Goal: Task Accomplishment & Management: Use online tool/utility

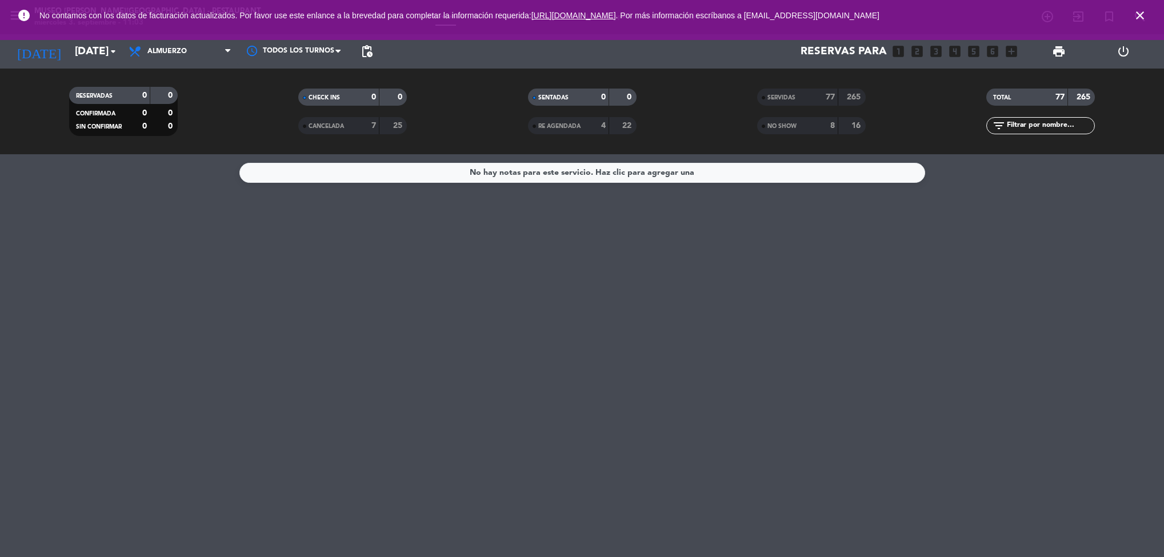
click at [1151, 14] on span "close" at bounding box center [1140, 15] width 31 height 31
click at [1142, 19] on icon "close" at bounding box center [1140, 16] width 14 height 14
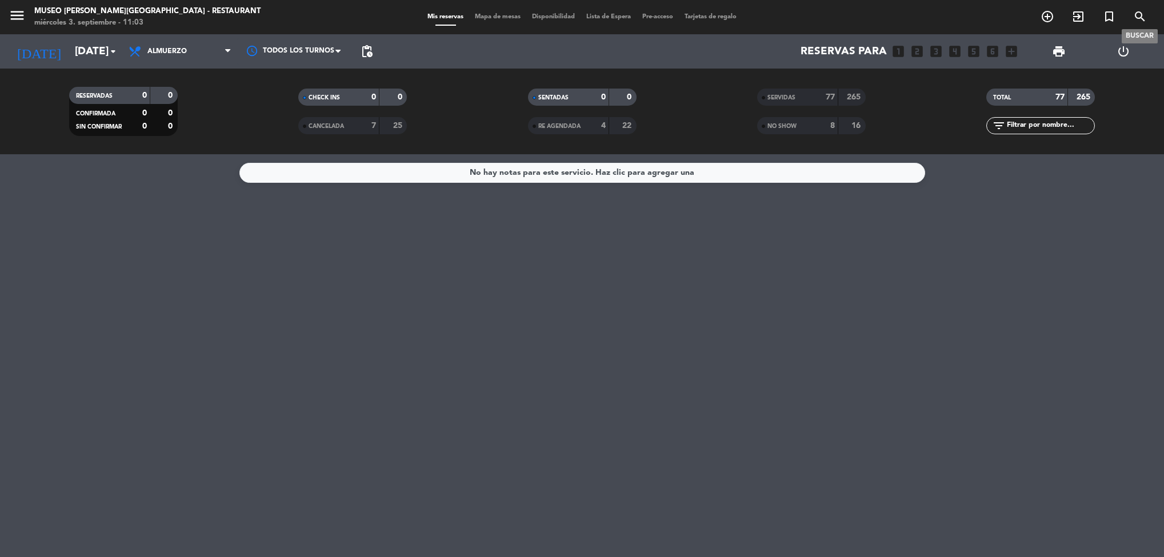
click at [1133, 18] on icon "search" at bounding box center [1140, 17] width 14 height 14
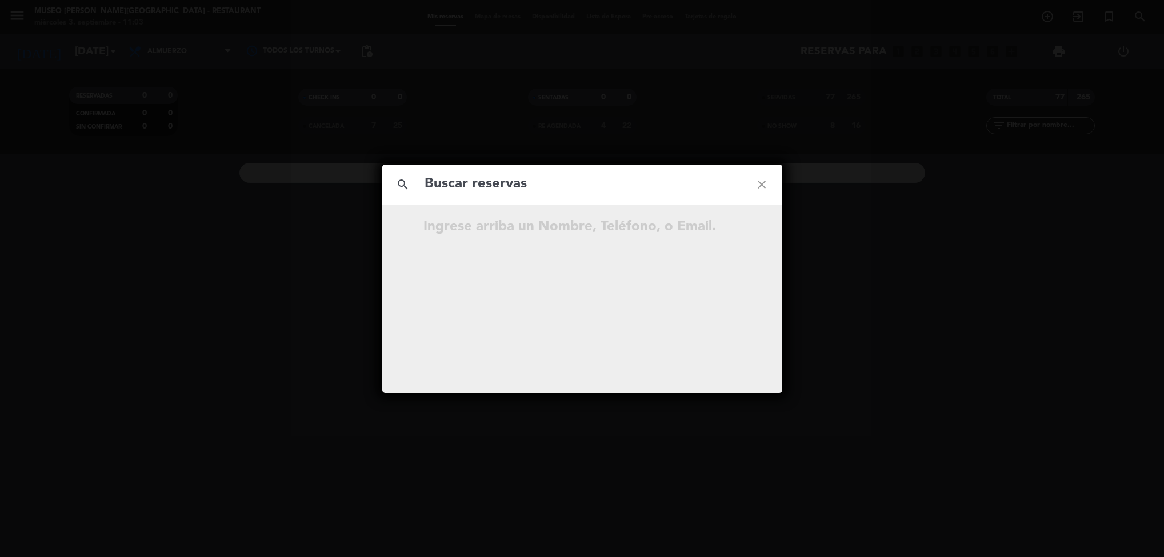
click at [769, 182] on icon "close" at bounding box center [761, 184] width 41 height 41
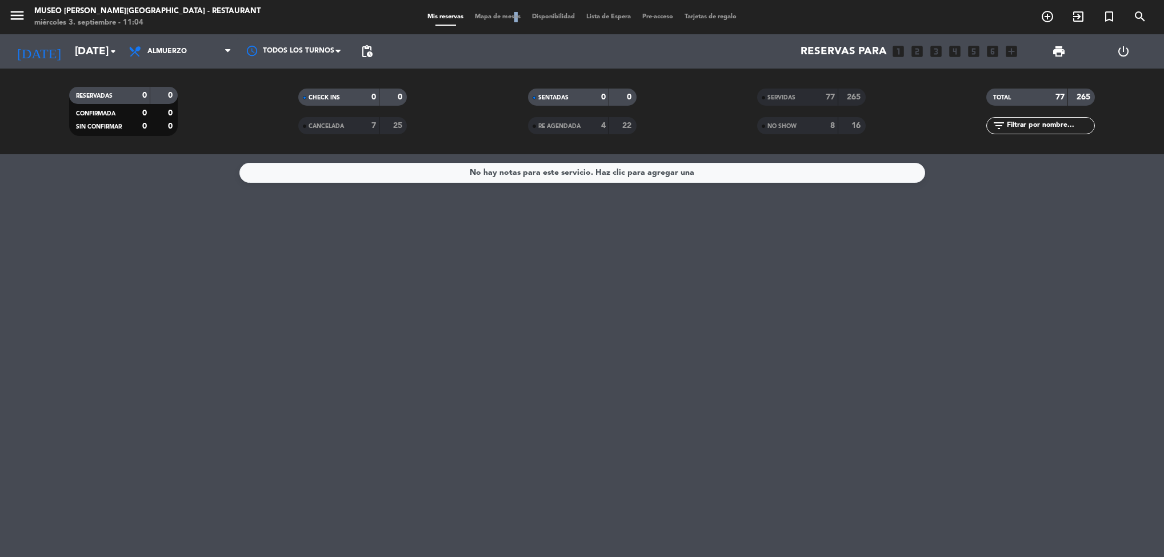
click at [509, 19] on span "Mapa de mesas" at bounding box center [497, 17] width 57 height 6
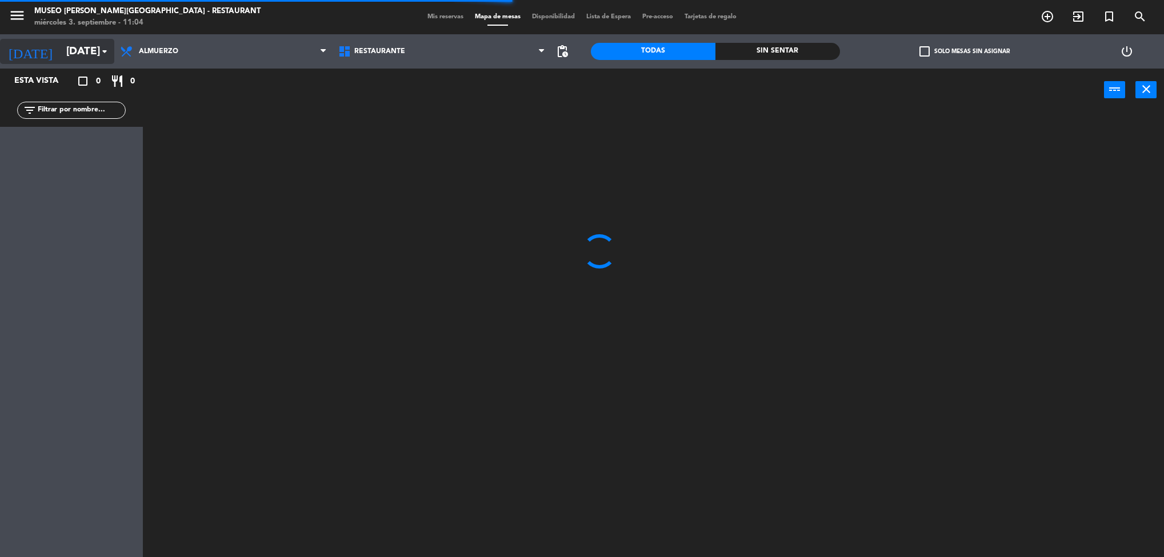
click at [69, 53] on input "[DATE]" at bounding box center [129, 51] width 137 height 24
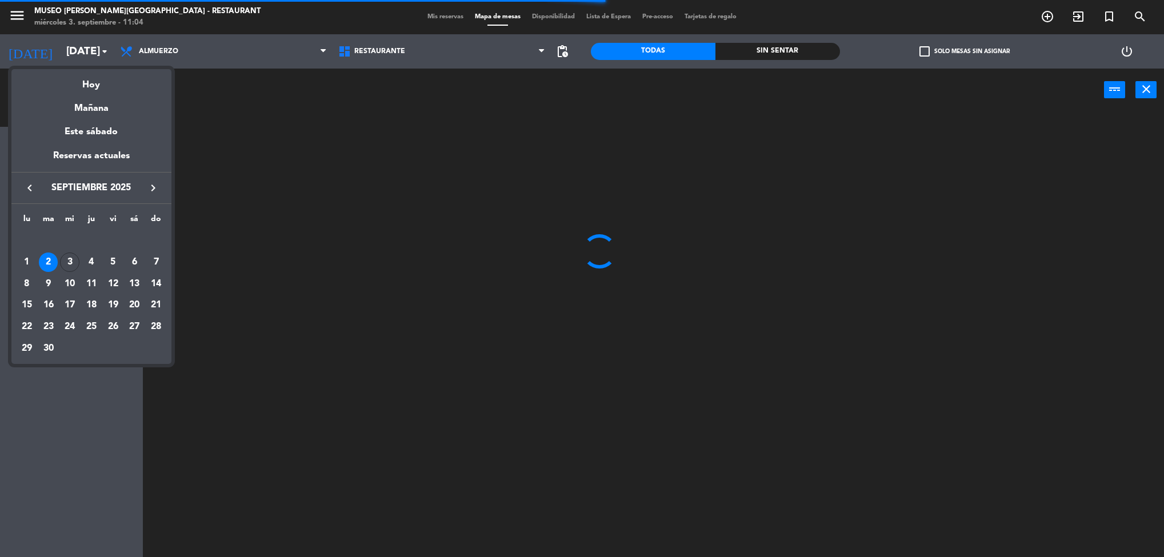
click at [117, 85] on div "Hoy" at bounding box center [91, 80] width 160 height 23
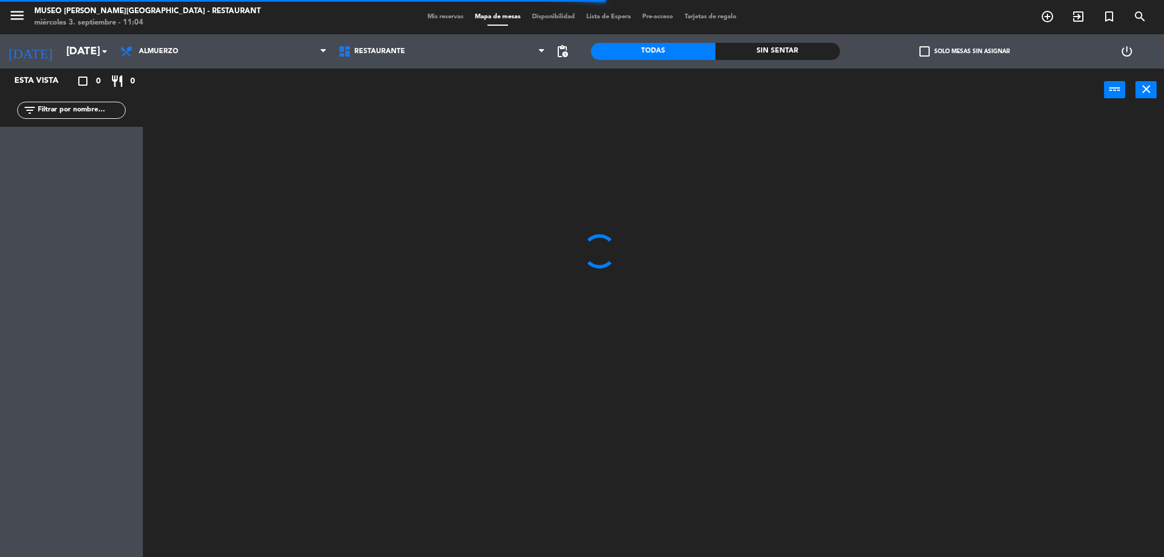
type input "[DATE]"
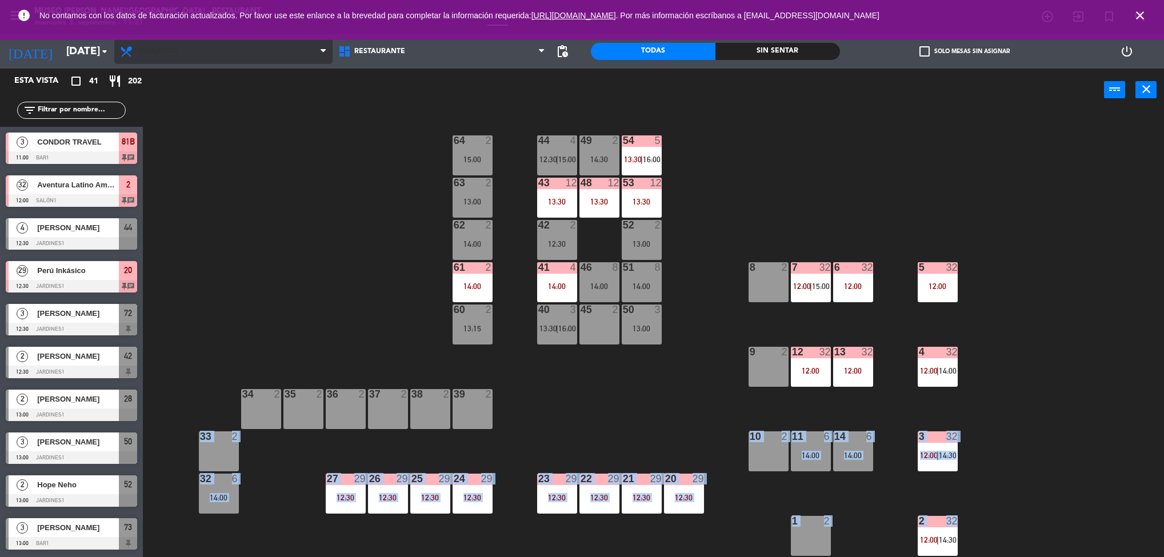
drag, startPoint x: 172, startPoint y: 403, endPoint x: 177, endPoint y: 45, distance: 358.3
click at [177, 45] on ng-component "menu [GEOGRAPHIC_DATA][PERSON_NAME] - Restaurant [DATE] 3. septiembre - 11:21 M…" at bounding box center [582, 280] width 1164 height 561
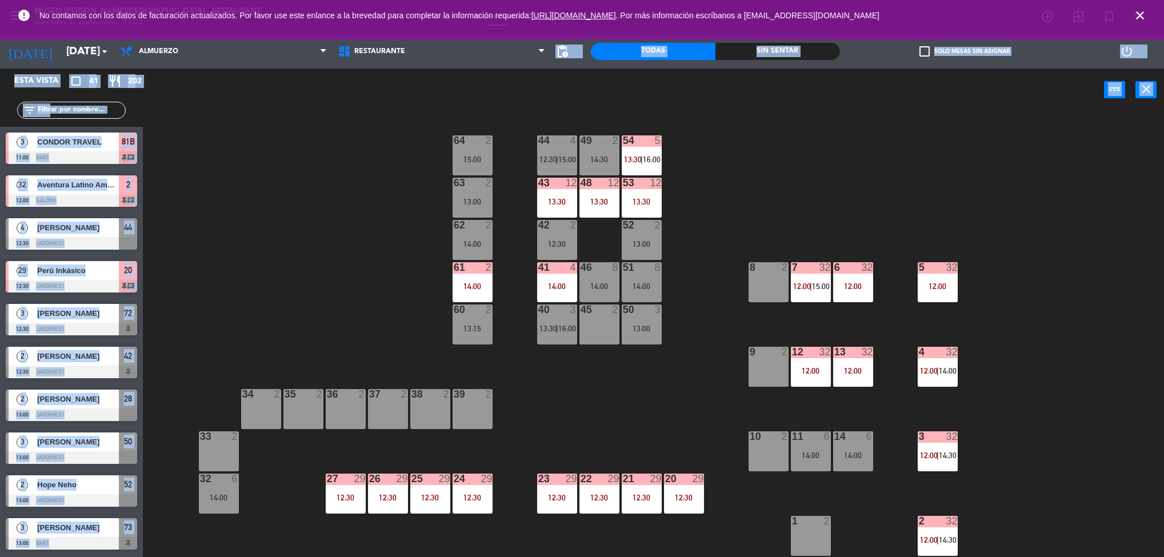
click at [1126, 307] on div "44 4 12:30 | 15:00 49 2 14:30 54 5 13:30 | 16:00 64 2 15:00 48 12 13:30 53 12 1…" at bounding box center [659, 338] width 1010 height 446
